Goal: Task Accomplishment & Management: Use online tool/utility

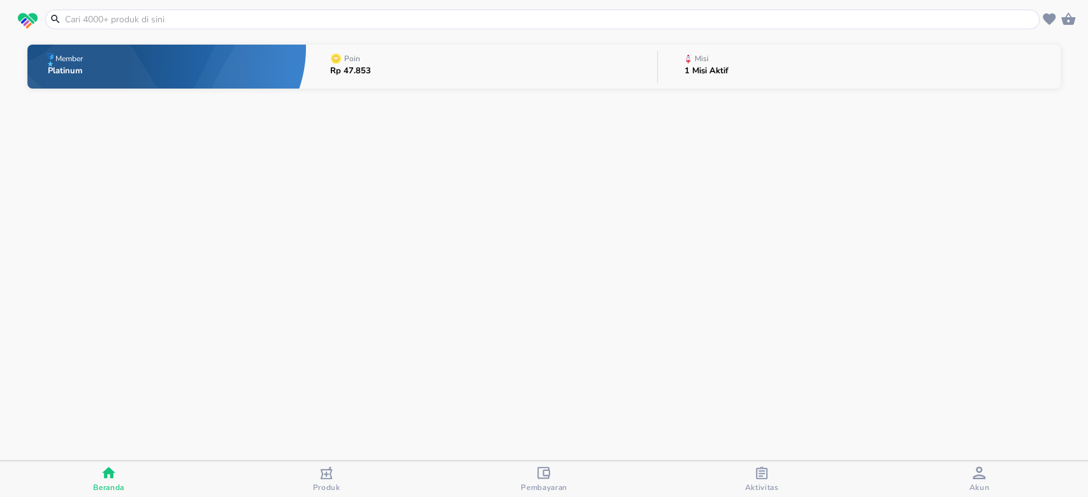
click at [769, 71] on button "Misi 1 Misi Aktif" at bounding box center [859, 66] width 403 height 50
